Goal: Task Accomplishment & Management: Manage account settings

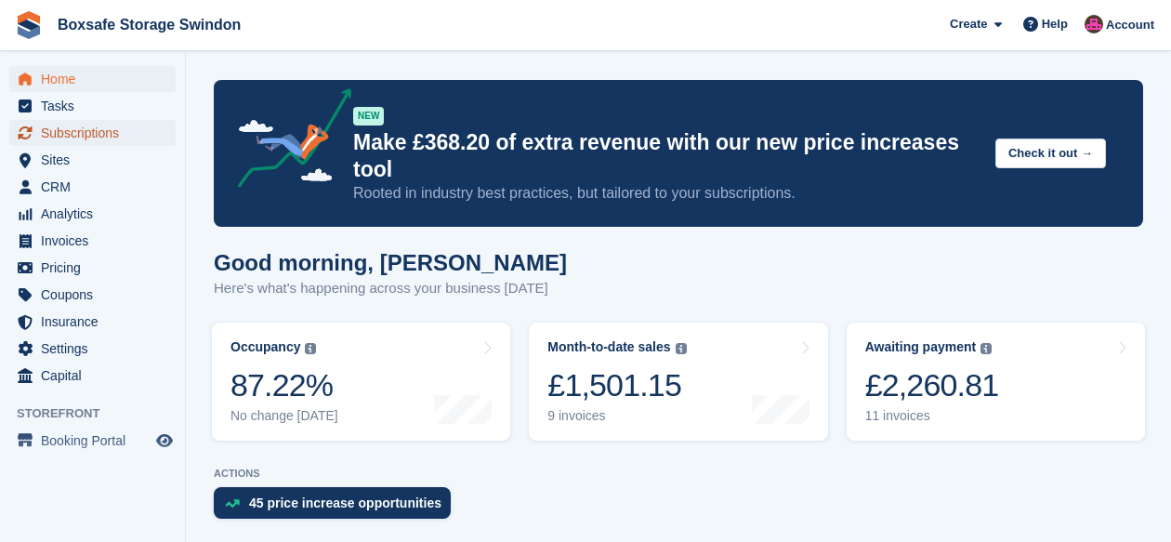
click at [78, 137] on span "Subscriptions" at bounding box center [97, 133] width 112 height 26
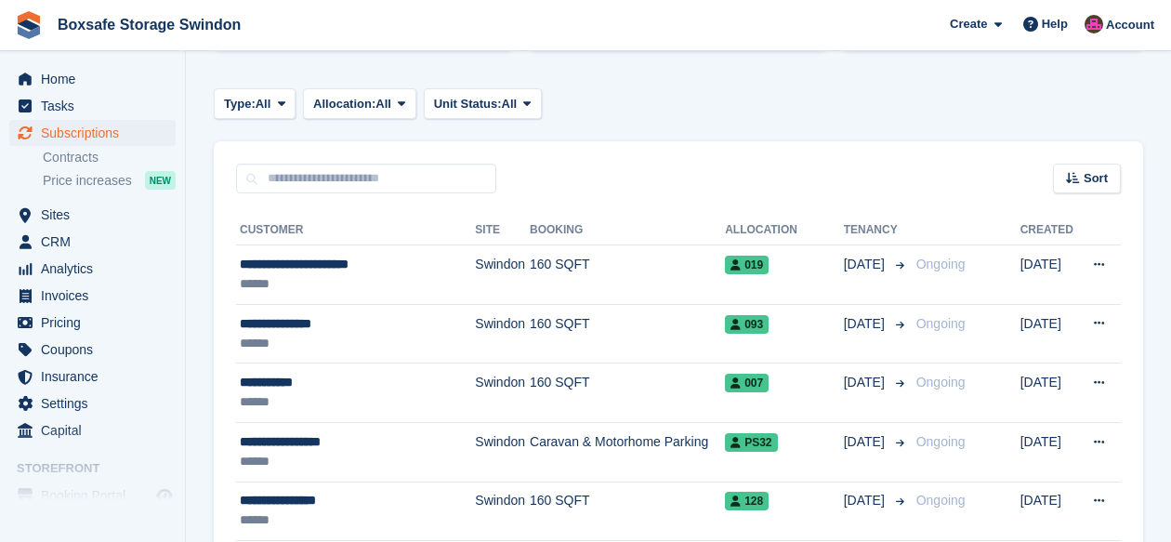
scroll to position [248, 0]
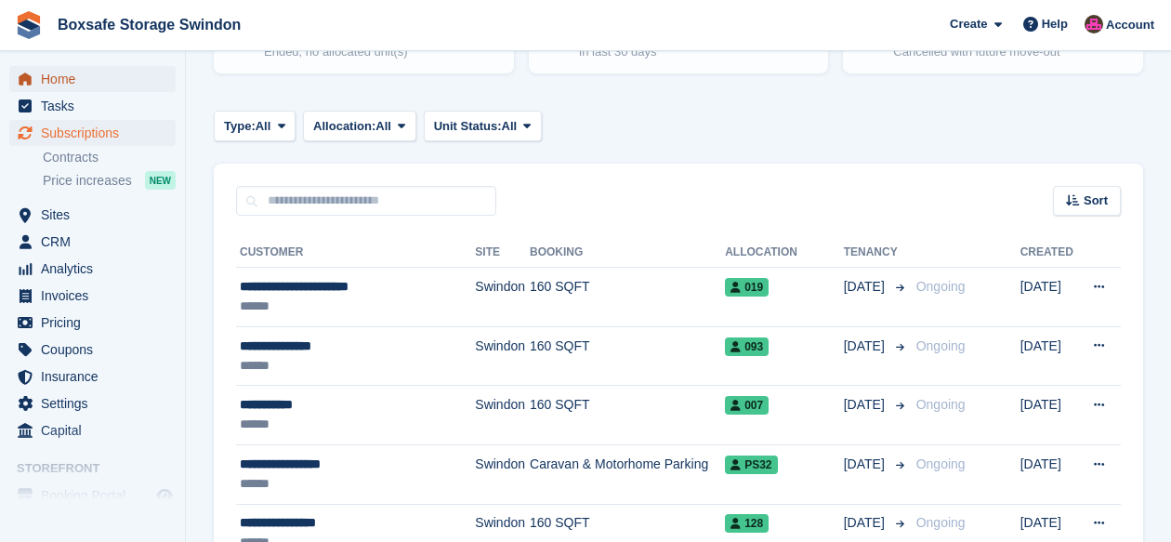
click at [72, 74] on span "Home" at bounding box center [97, 79] width 112 height 26
